Goal: Use online tool/utility

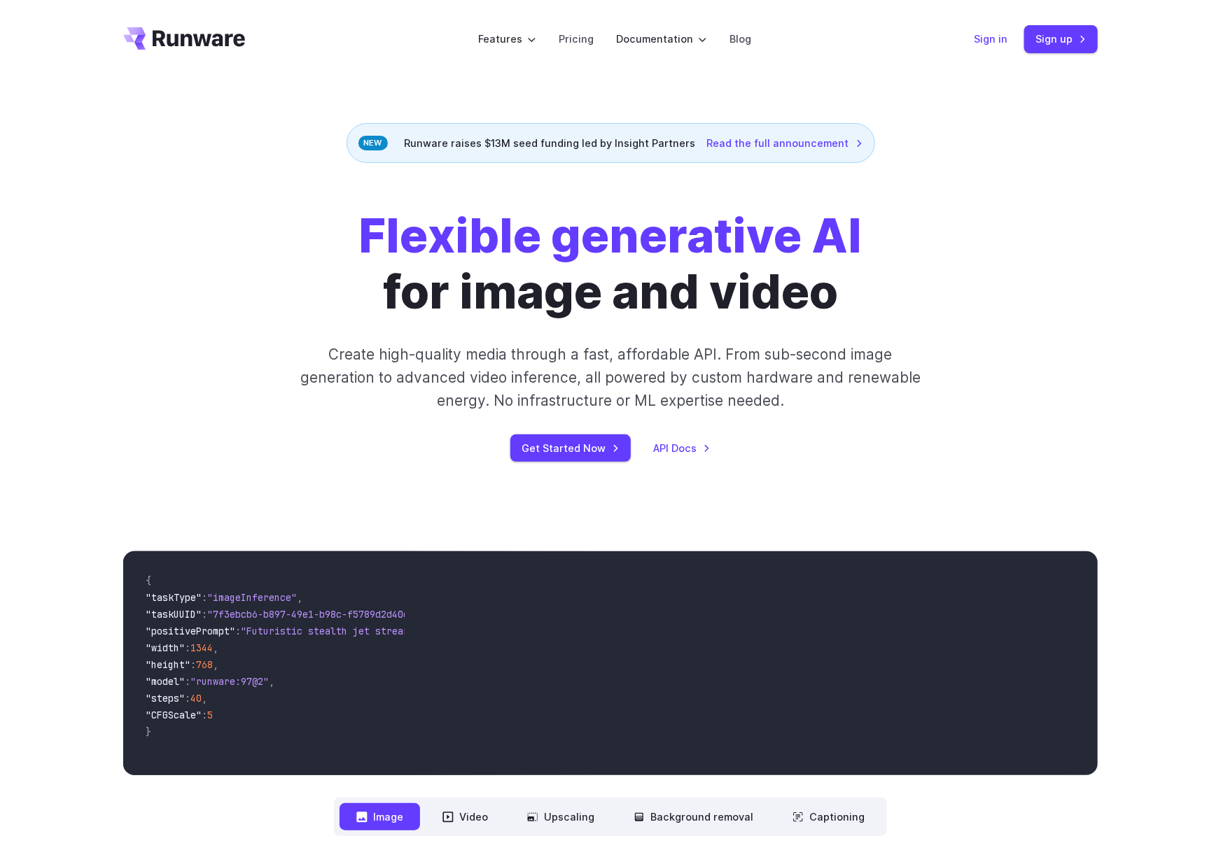
click at [988, 43] on link "Sign in" at bounding box center [991, 39] width 34 height 16
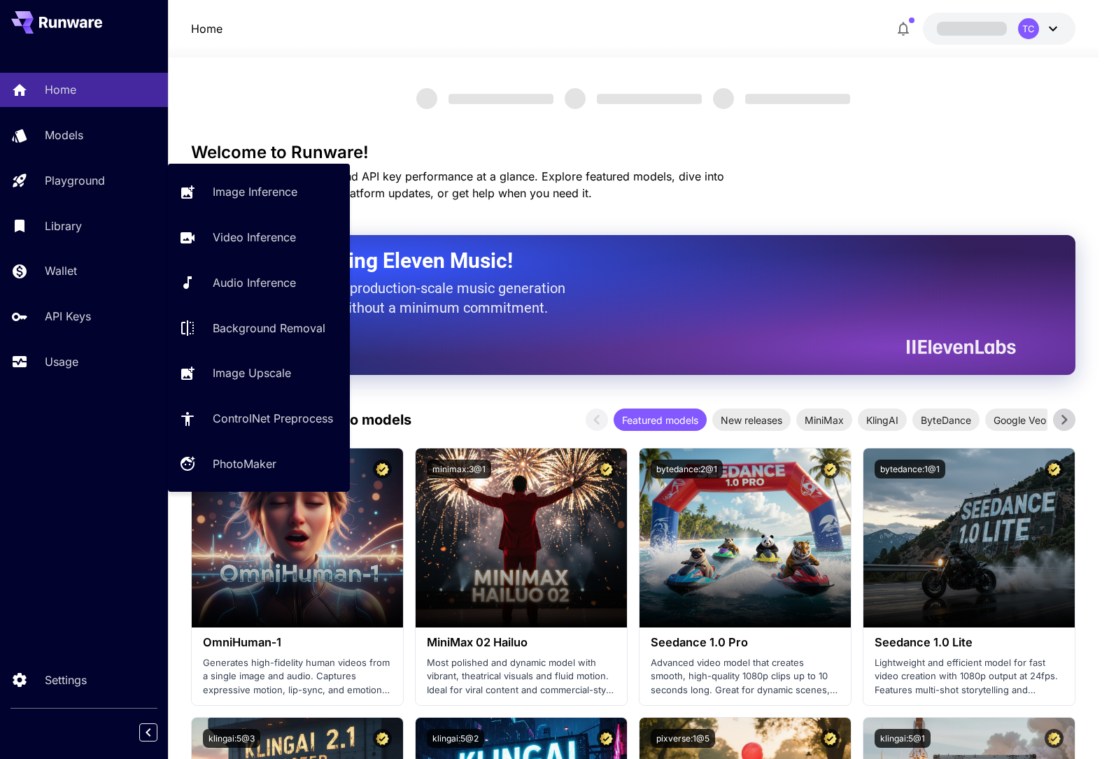
click at [79, 183] on p "Playground" at bounding box center [75, 180] width 60 height 17
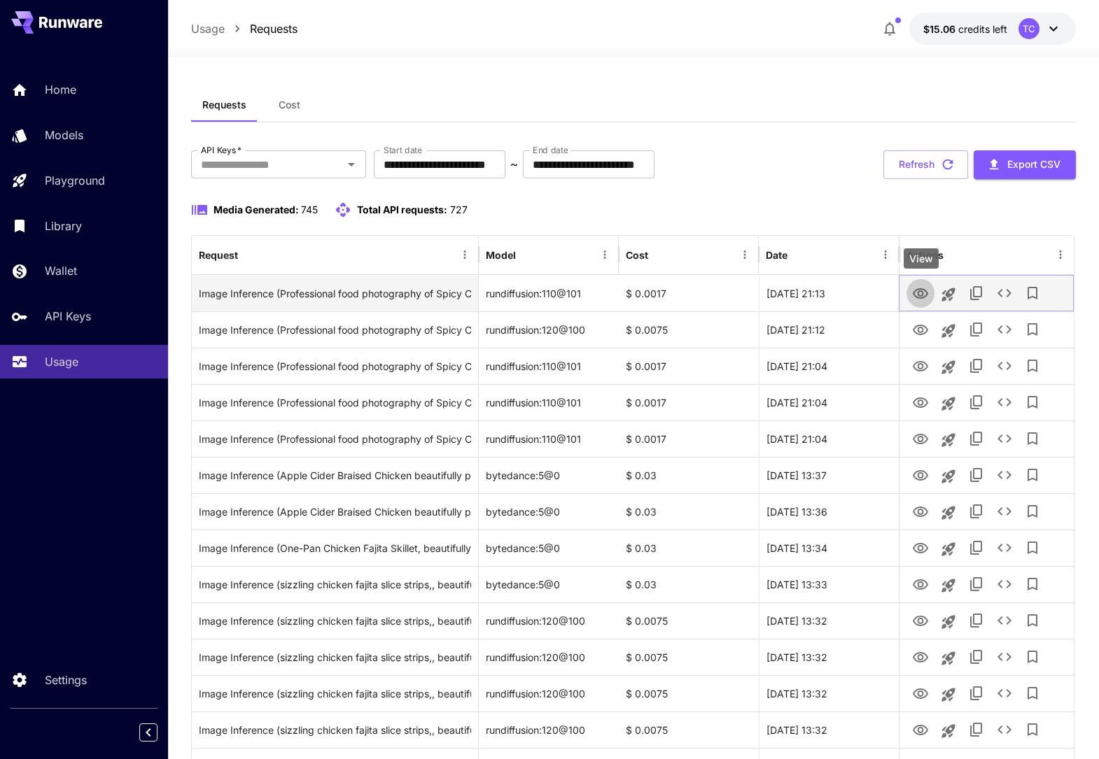
click at [923, 293] on icon "View" at bounding box center [920, 293] width 15 height 10
